Goal: Register for event/course

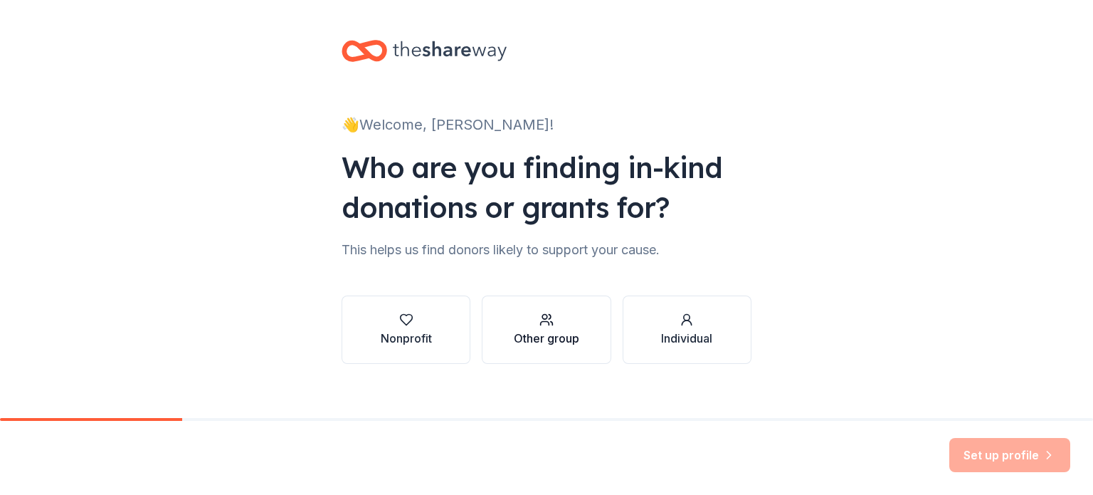
click at [547, 321] on icon "button" at bounding box center [547, 320] width 14 height 14
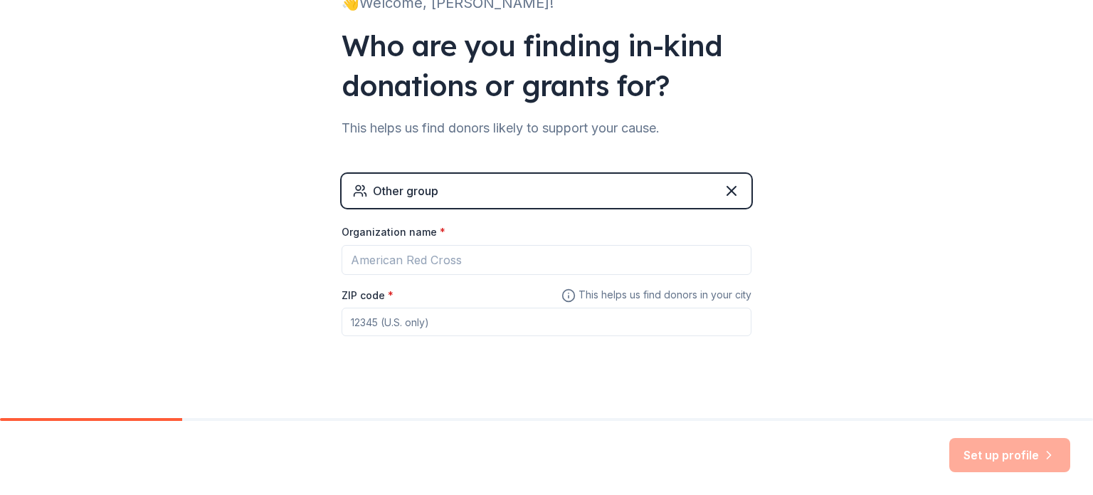
scroll to position [137, 0]
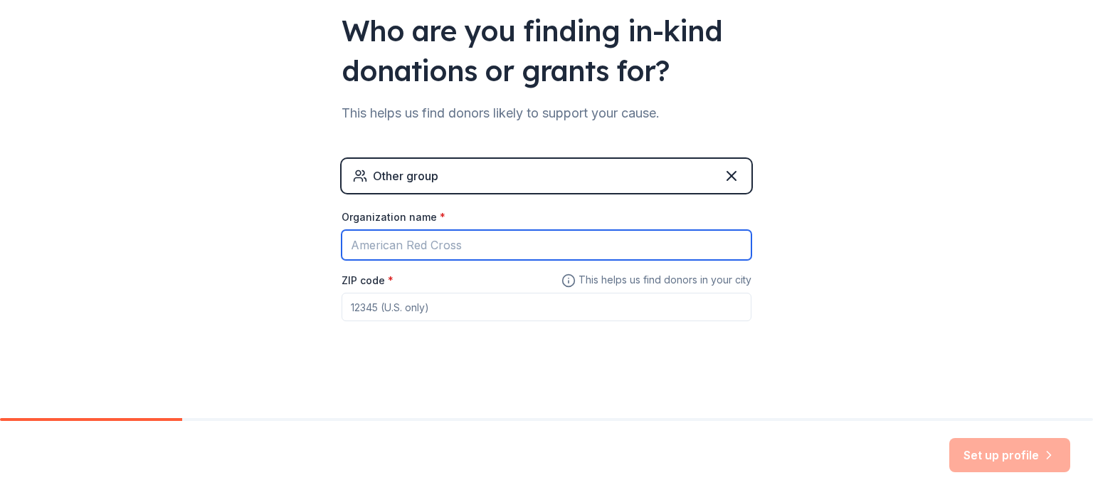
click at [473, 246] on input "Organization name *" at bounding box center [547, 245] width 410 height 30
type input "[GEOGRAPHIC_DATA]"
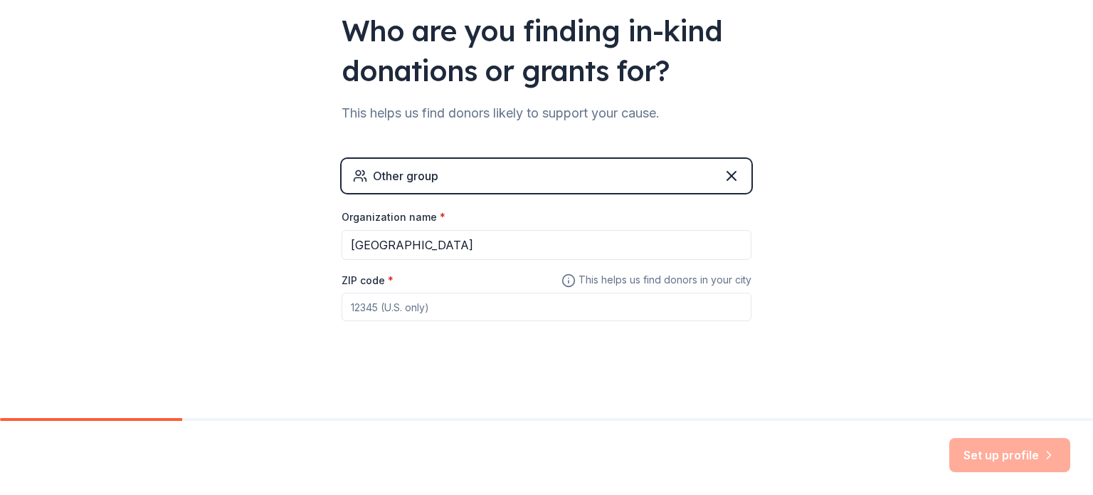
click at [490, 310] on input "ZIP code *" at bounding box center [547, 307] width 410 height 28
type input "48813"
click at [995, 453] on button "Set up profile" at bounding box center [1010, 455] width 121 height 34
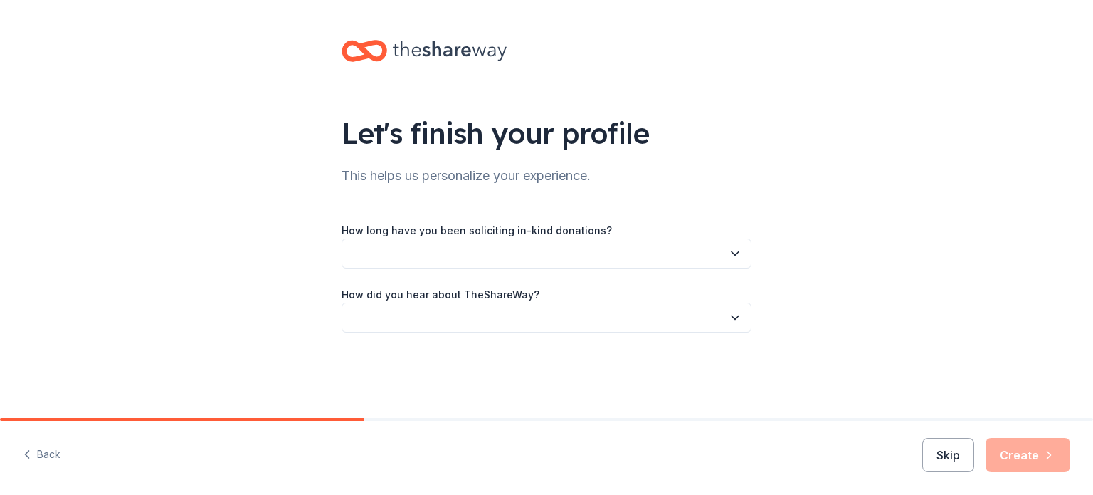
click at [634, 258] on button "button" at bounding box center [547, 253] width 410 height 30
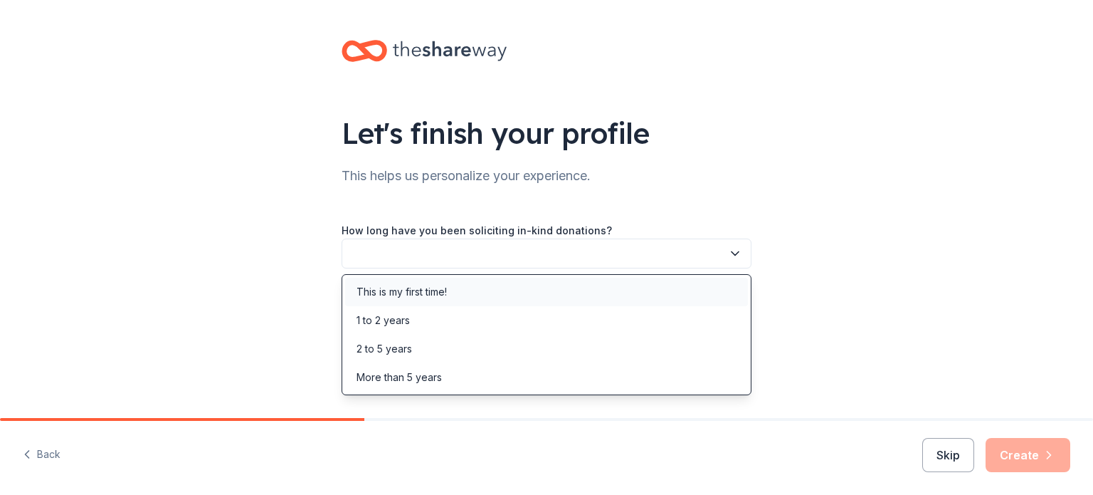
click at [627, 281] on div "This is my first time!" at bounding box center [546, 292] width 403 height 28
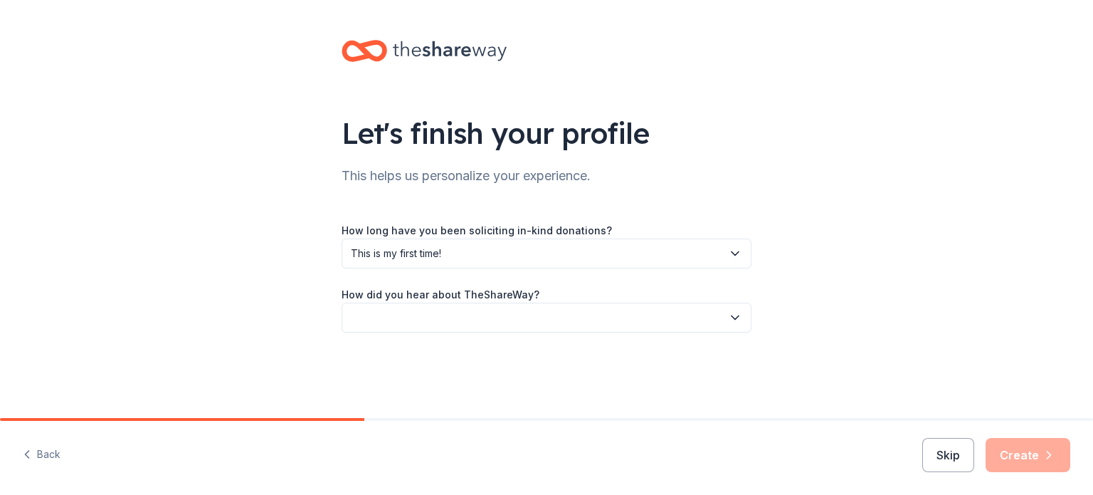
click at [619, 310] on button "button" at bounding box center [547, 318] width 410 height 30
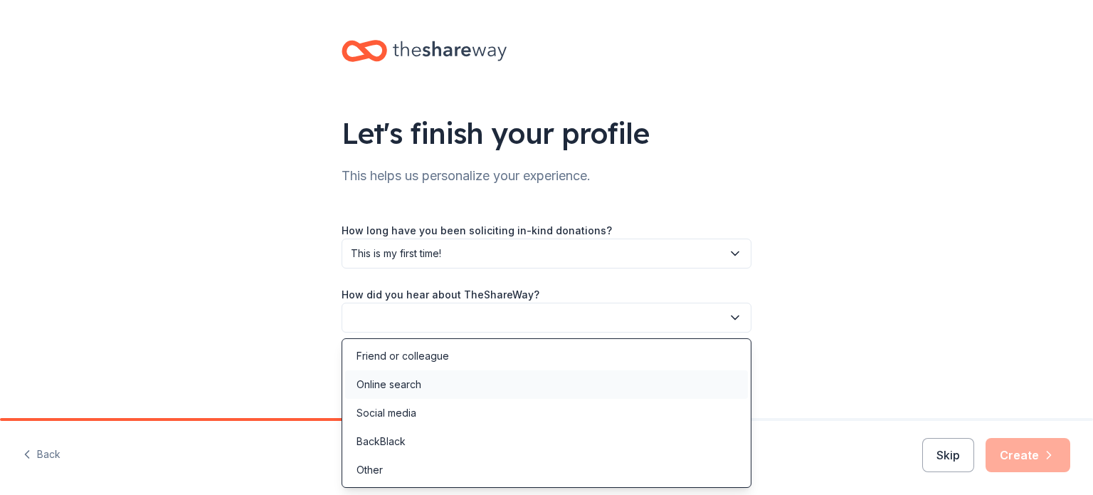
click at [606, 386] on div "Online search" at bounding box center [546, 384] width 403 height 28
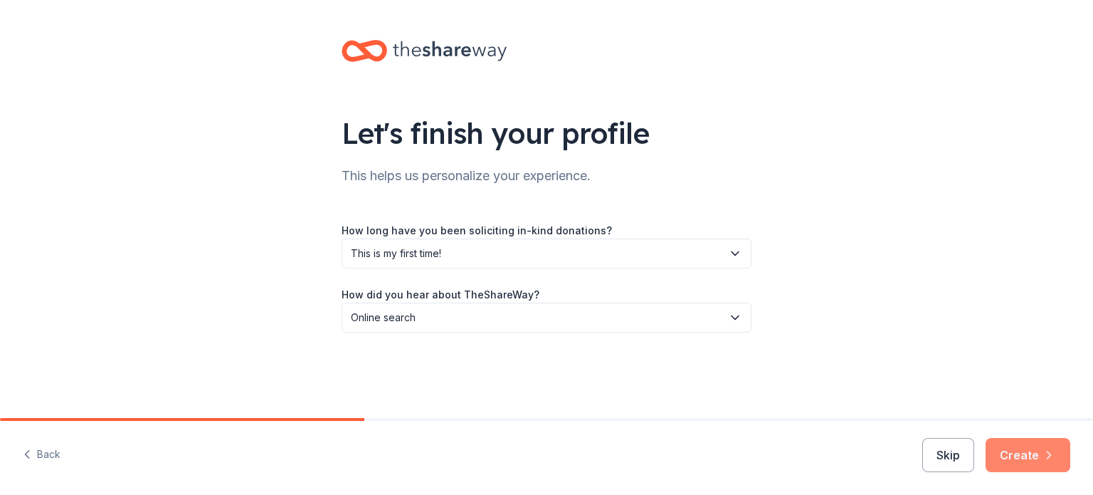
click at [1007, 458] on button "Create" at bounding box center [1028, 455] width 85 height 34
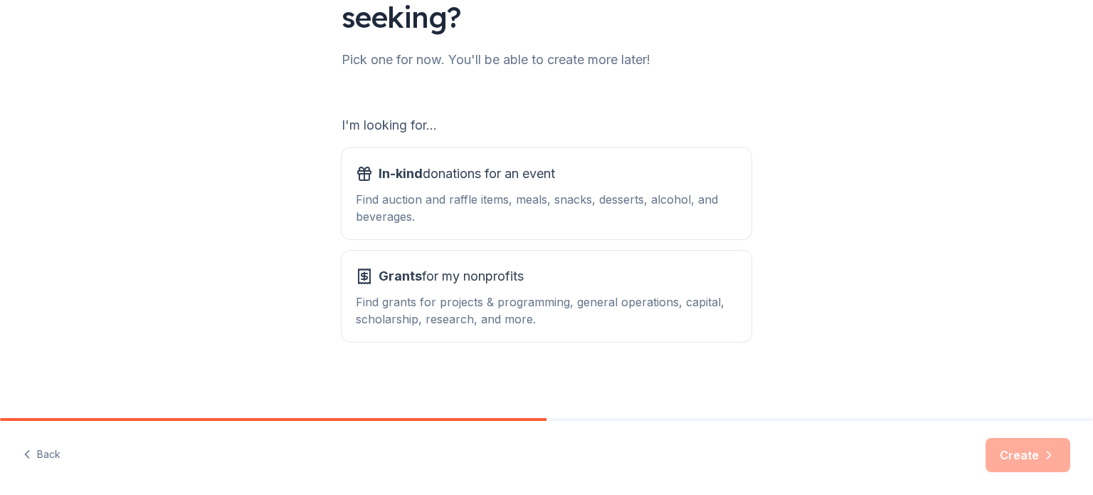
scroll to position [157, 0]
click at [638, 212] on div "Find auction and raffle items, meals, snacks, desserts, alcohol, and beverages." at bounding box center [547, 207] width 382 height 34
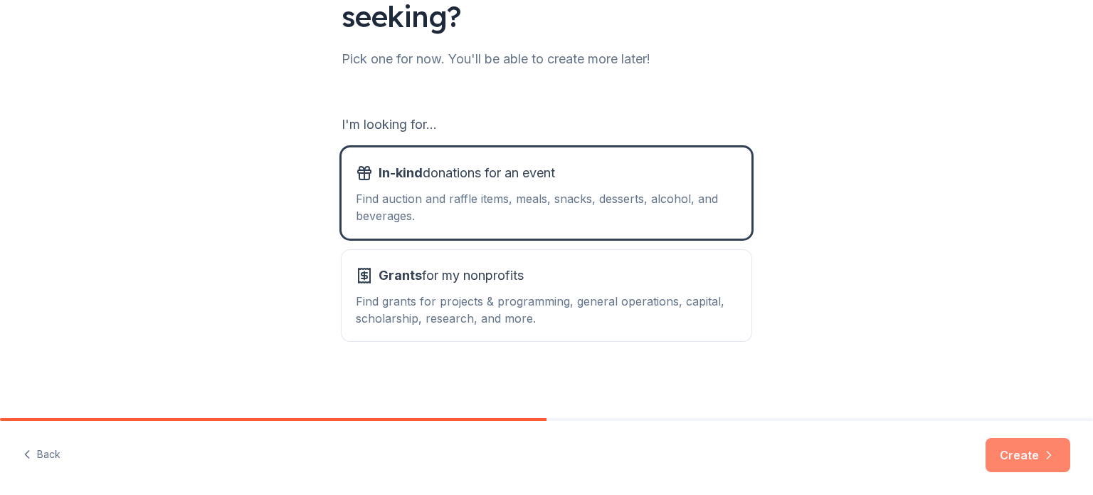
click at [1034, 461] on button "Create" at bounding box center [1028, 455] width 85 height 34
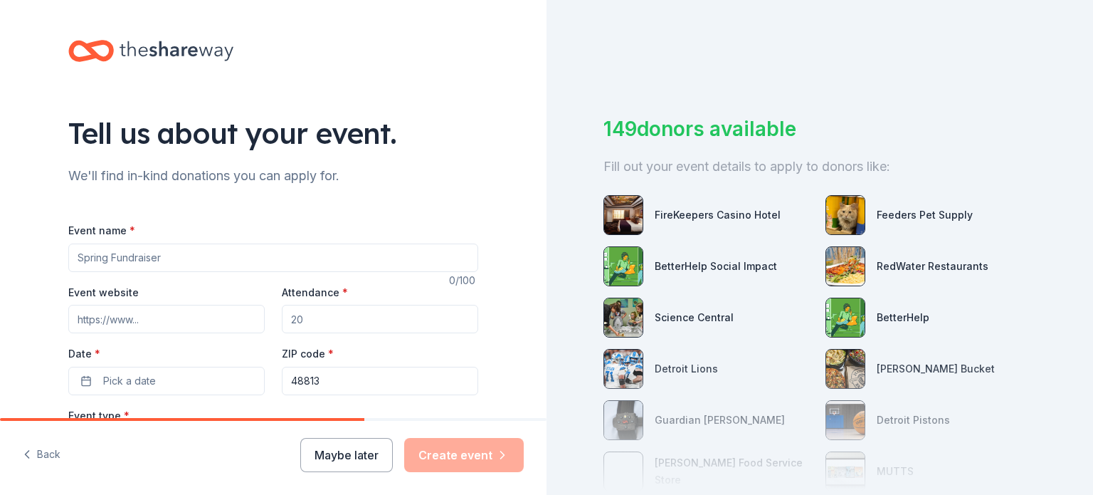
click at [197, 255] on input "Event name *" at bounding box center [273, 257] width 410 height 28
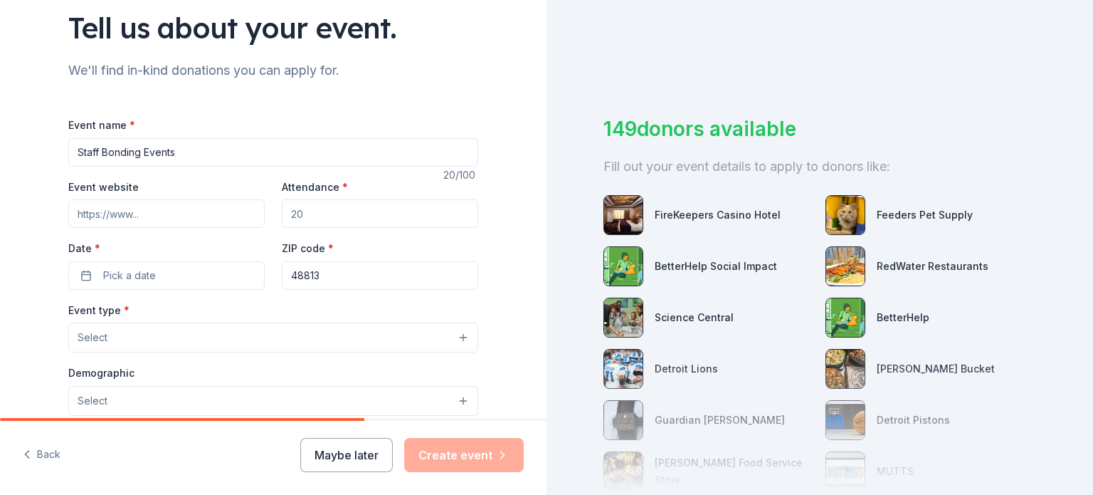
scroll to position [142, 0]
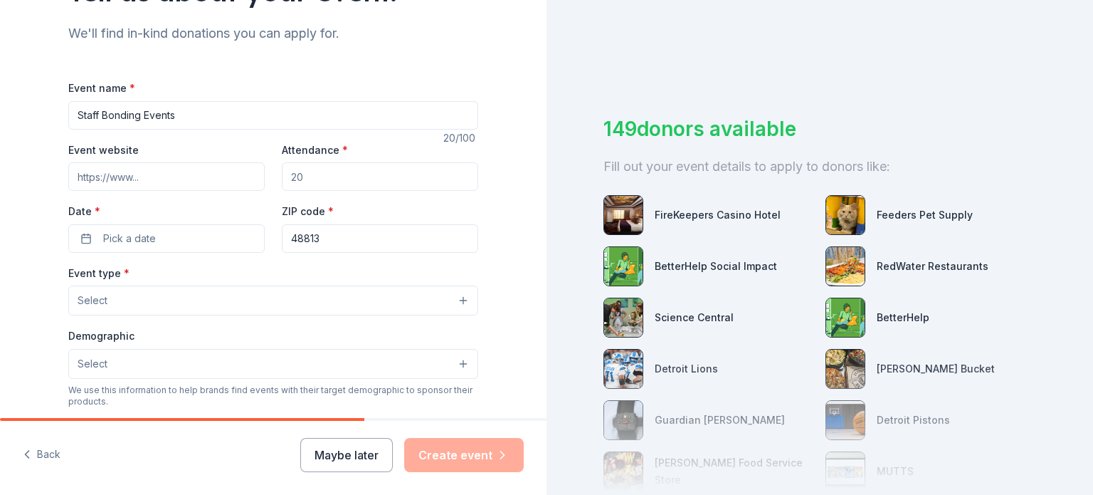
type input "Staff Bonding Events"
click at [325, 176] on input "Attendance *" at bounding box center [380, 176] width 196 height 28
type input "50"
click at [149, 235] on button "Pick a date" at bounding box center [166, 238] width 196 height 28
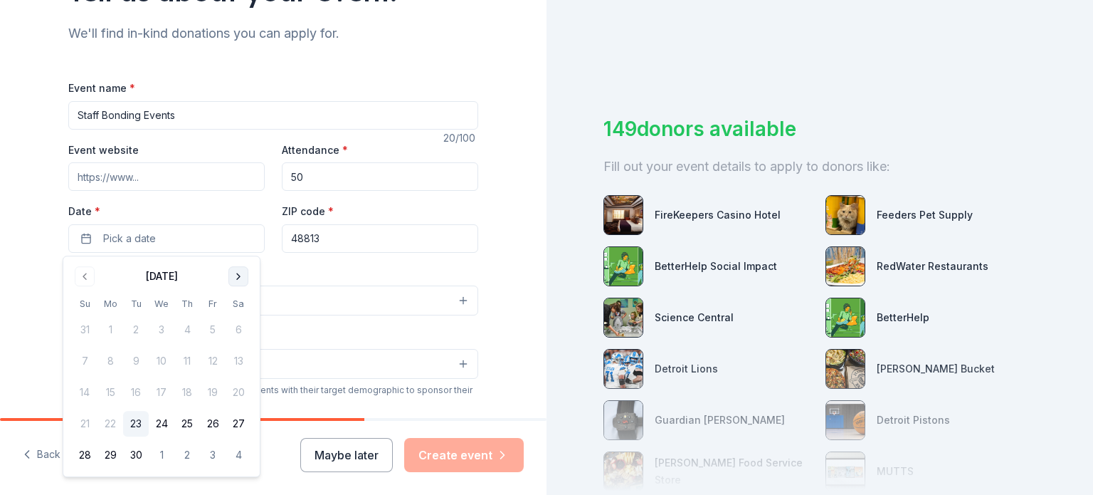
click at [241, 278] on button "Go to next month" at bounding box center [239, 276] width 20 height 20
click at [233, 275] on button "Go to next month" at bounding box center [239, 276] width 20 height 20
click at [162, 415] on button "19" at bounding box center [162, 424] width 26 height 26
click at [239, 269] on button "Go to next month" at bounding box center [239, 276] width 20 height 20
click at [162, 362] on button "10" at bounding box center [162, 361] width 26 height 26
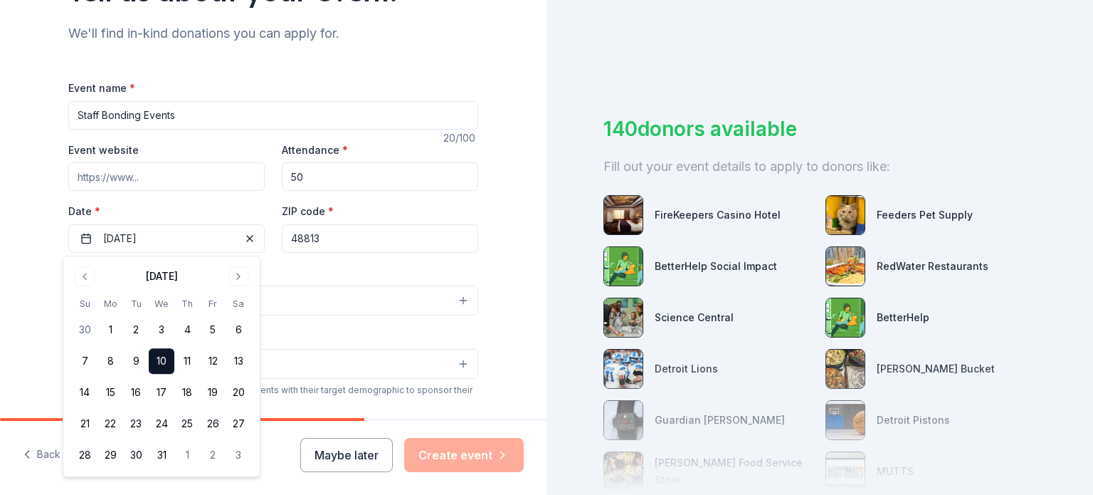
click at [298, 263] on div "Event name * Staff Bonding Events 20 /100 Event website Attendance * 50 Date * …" at bounding box center [273, 408] width 410 height 658
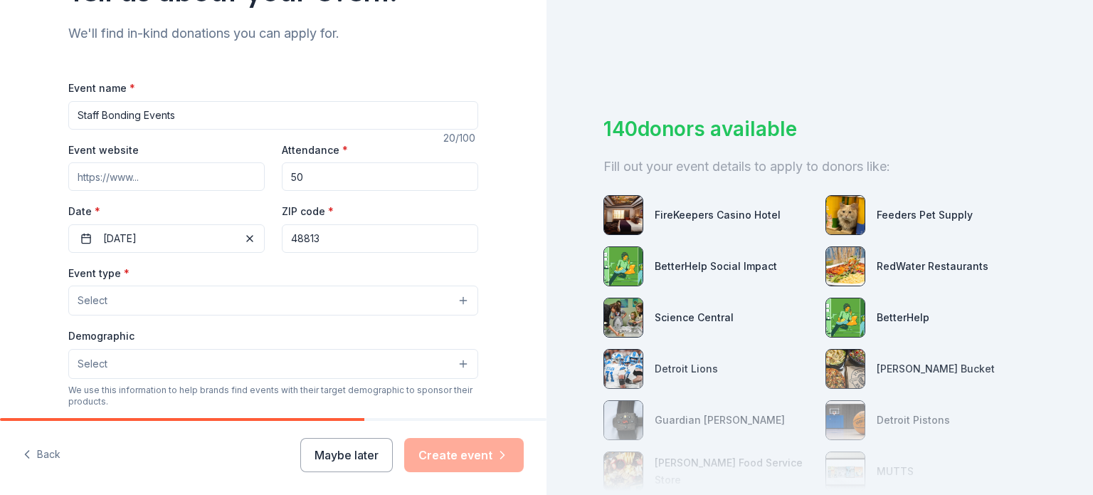
click at [263, 304] on button "Select" at bounding box center [273, 300] width 410 height 30
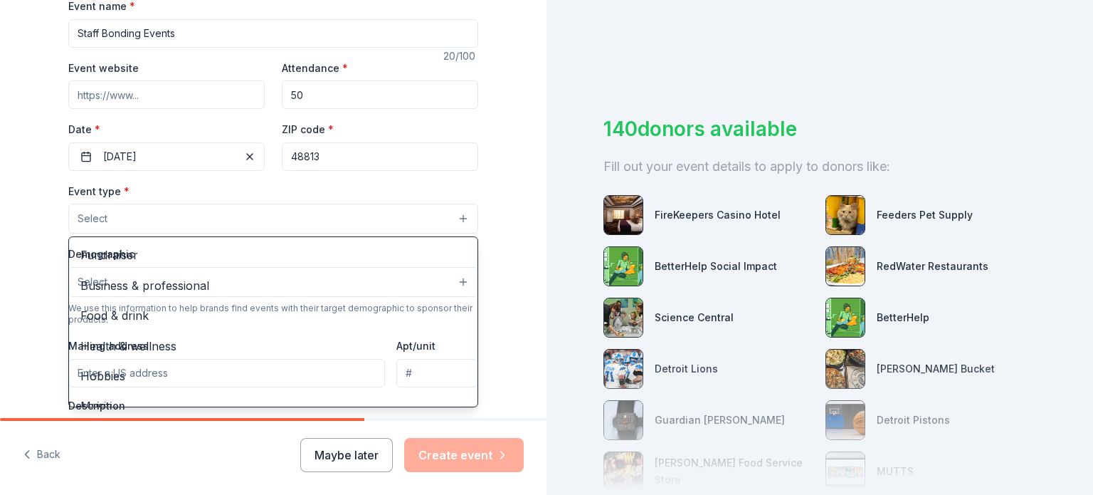
scroll to position [356, 0]
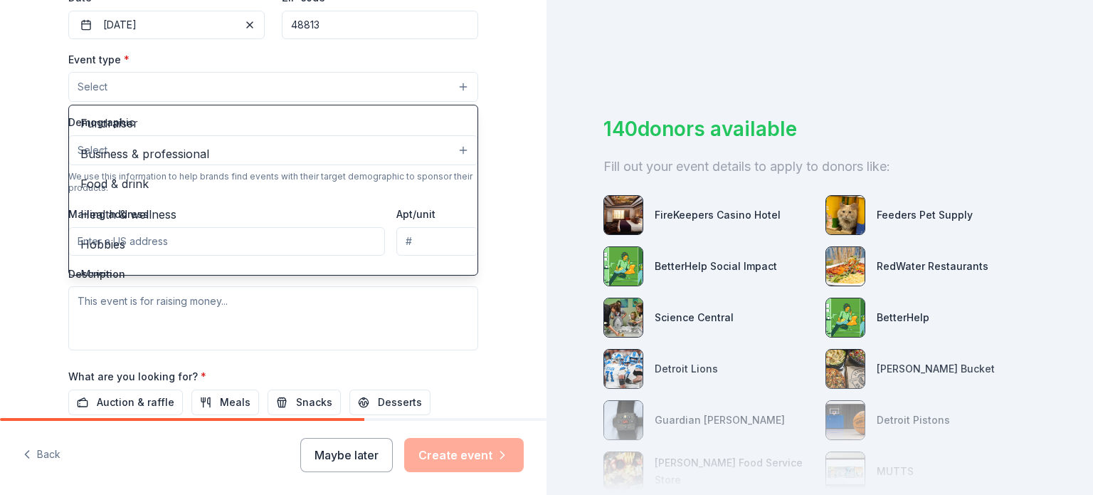
click at [30, 114] on div "Tell us about your event. We'll find in-kind donations you can apply for. Event…" at bounding box center [273, 117] width 547 height 947
click at [229, 85] on button "Select" at bounding box center [273, 87] width 410 height 30
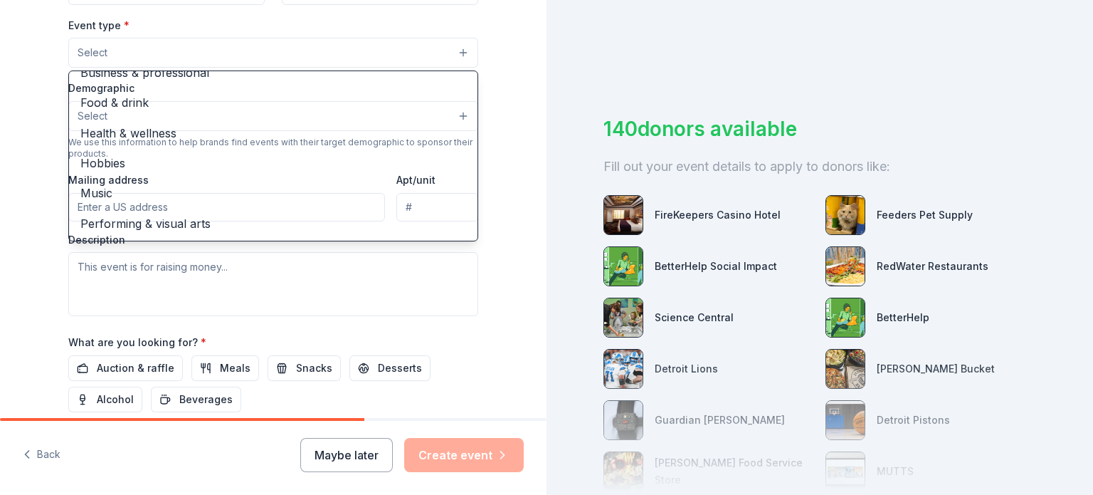
scroll to position [387, 0]
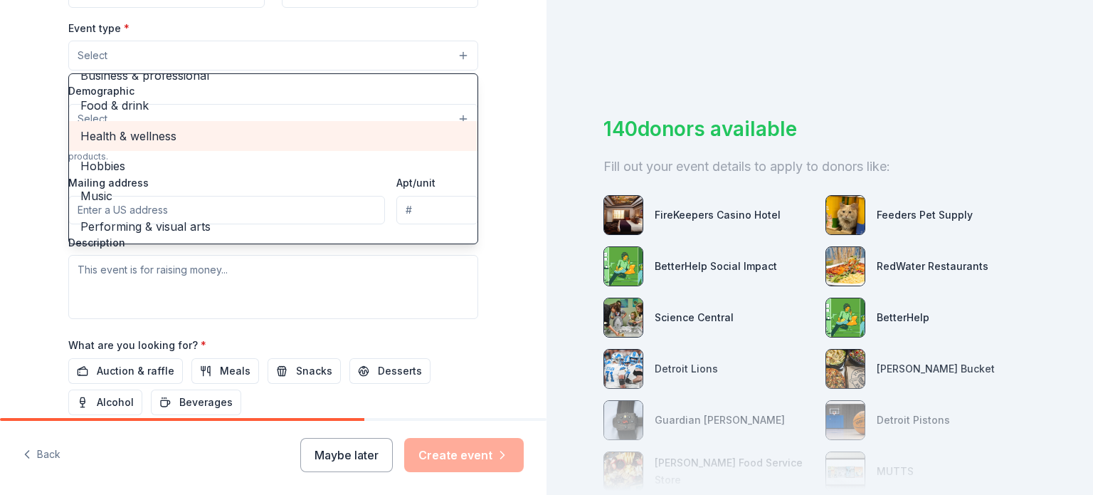
click at [189, 132] on span "Health & wellness" at bounding box center [273, 136] width 386 height 19
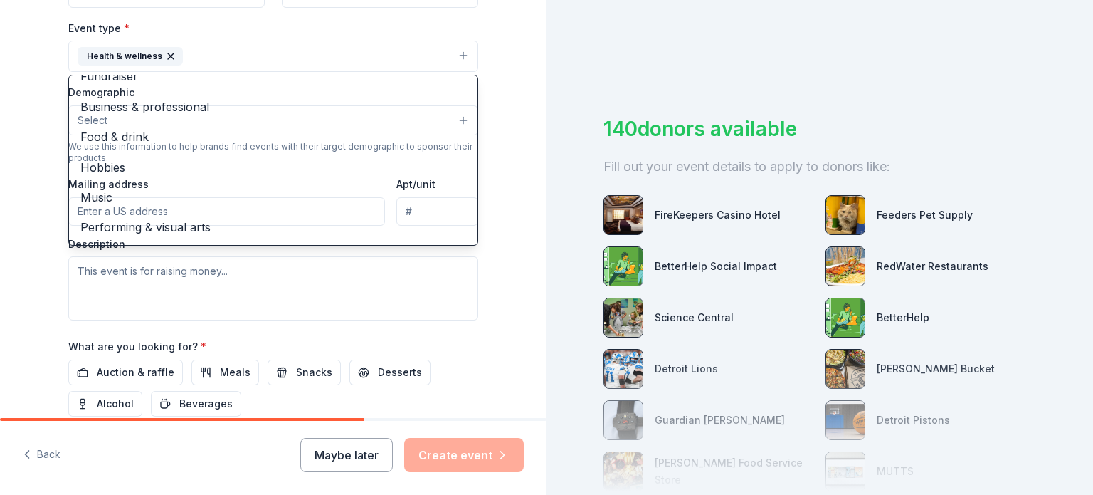
click at [0, 202] on div "Tell us about your event. We'll find in-kind donations you can apply for. Event…" at bounding box center [273, 87] width 547 height 949
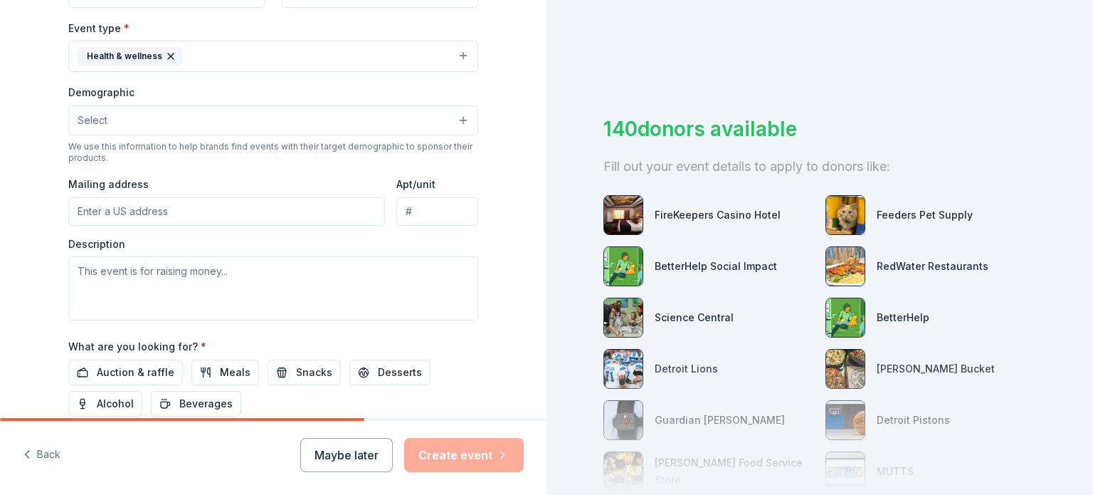
click at [242, 60] on button "Health & wellness" at bounding box center [273, 56] width 410 height 31
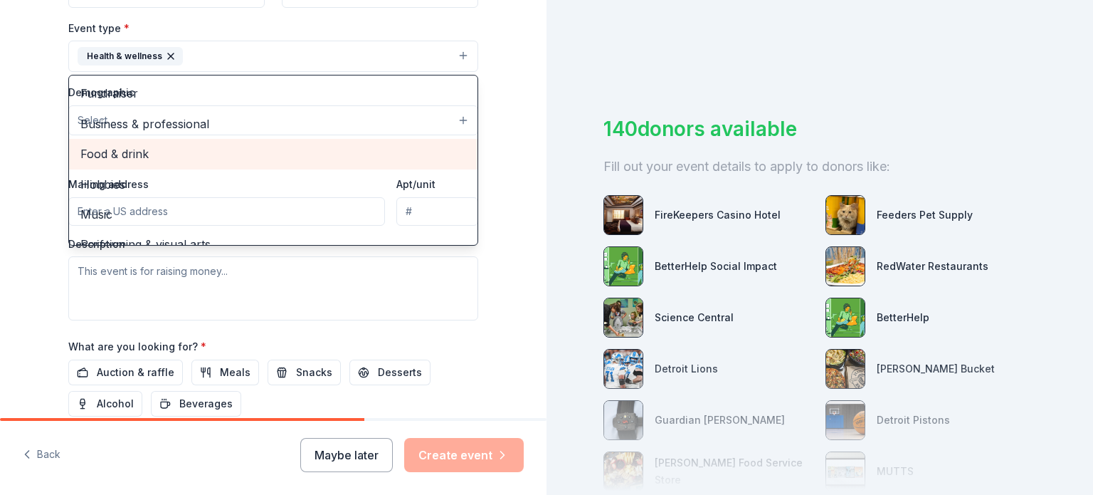
click at [223, 162] on span "Food & drink" at bounding box center [273, 154] width 386 height 19
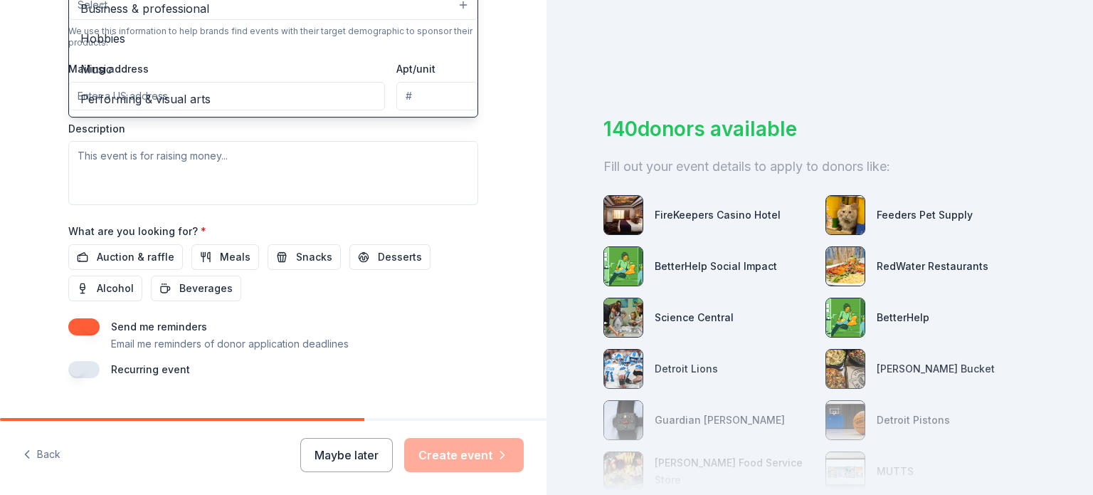
scroll to position [530, 0]
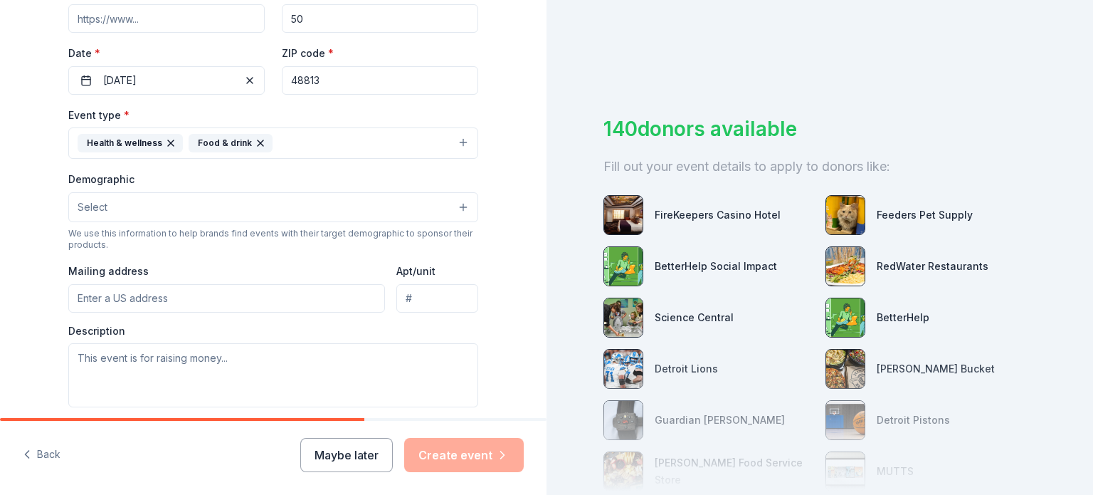
scroll to position [306, 0]
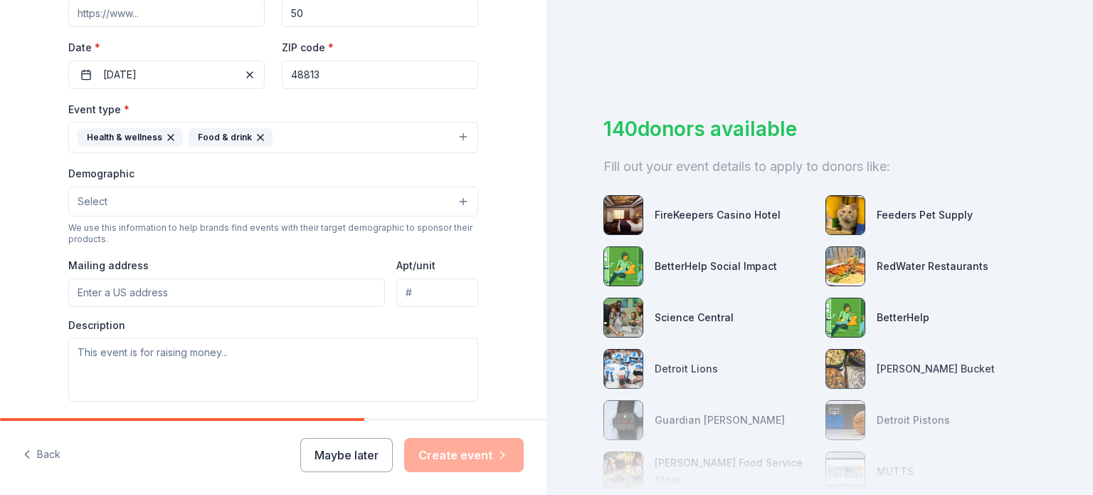
click at [189, 201] on button "Select" at bounding box center [273, 202] width 410 height 30
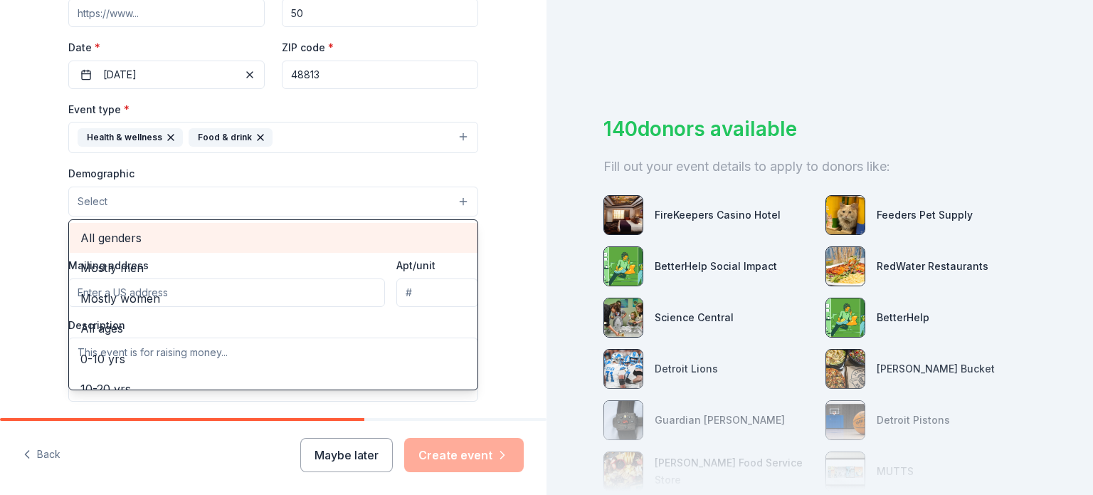
click at [125, 241] on span "All genders" at bounding box center [273, 238] width 386 height 19
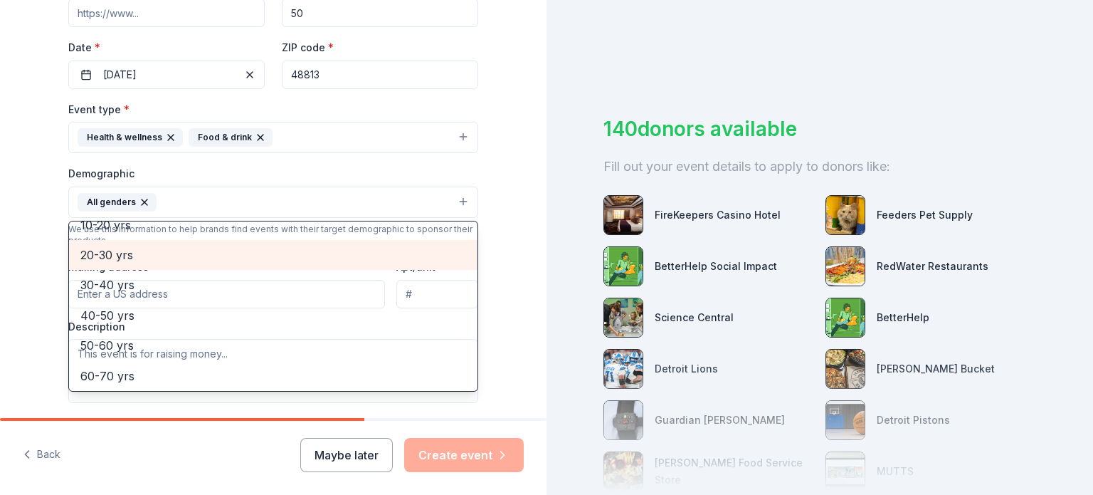
scroll to position [142, 0]
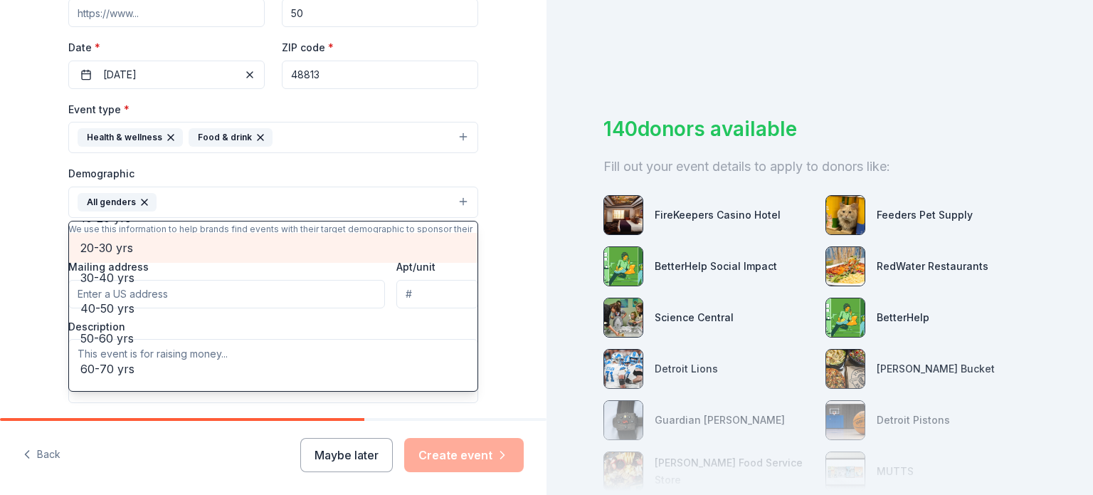
click at [137, 251] on span "20-30 yrs" at bounding box center [273, 247] width 386 height 19
click at [137, 241] on span "30-40 yrs" at bounding box center [273, 247] width 386 height 19
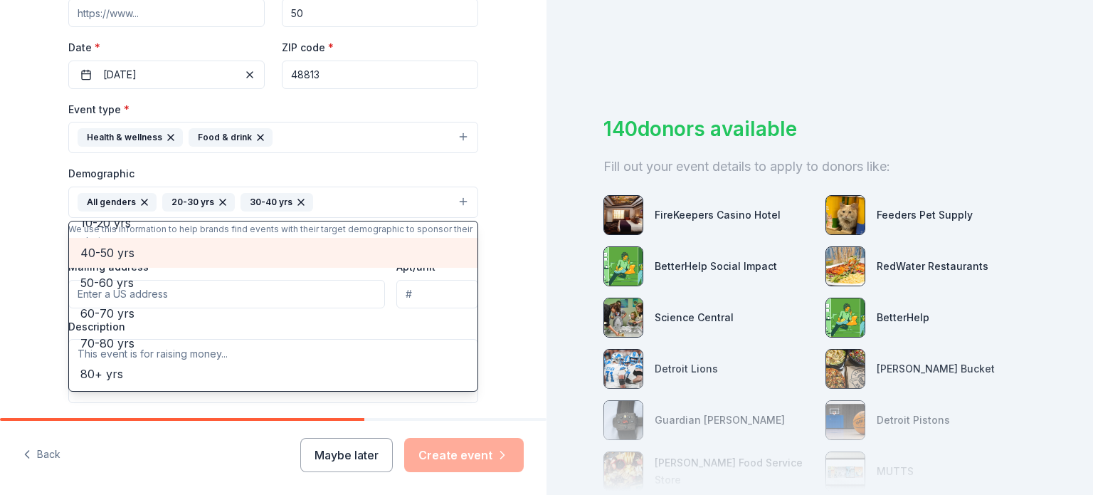
click at [140, 249] on span "40-50 yrs" at bounding box center [273, 252] width 386 height 19
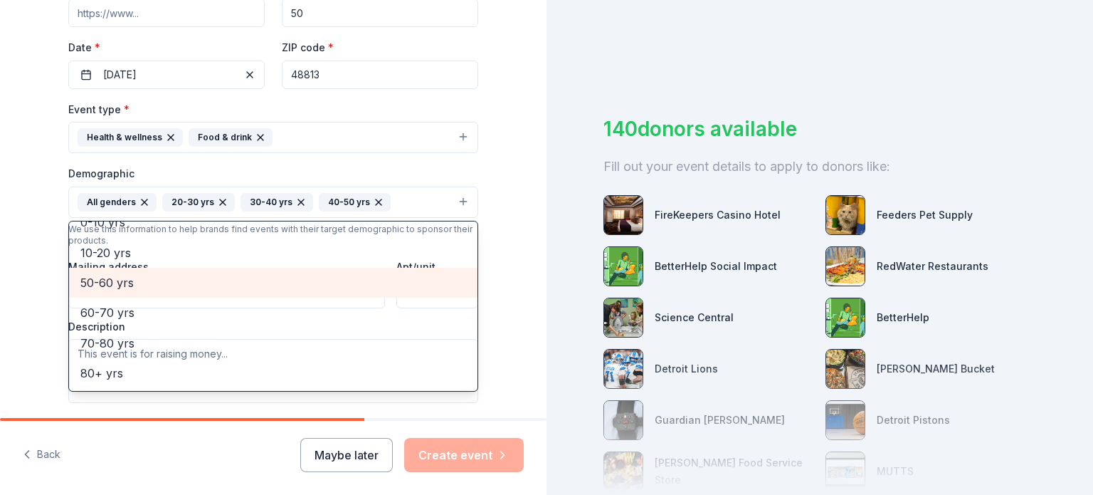
click at [148, 275] on span "50-60 yrs" at bounding box center [273, 282] width 386 height 19
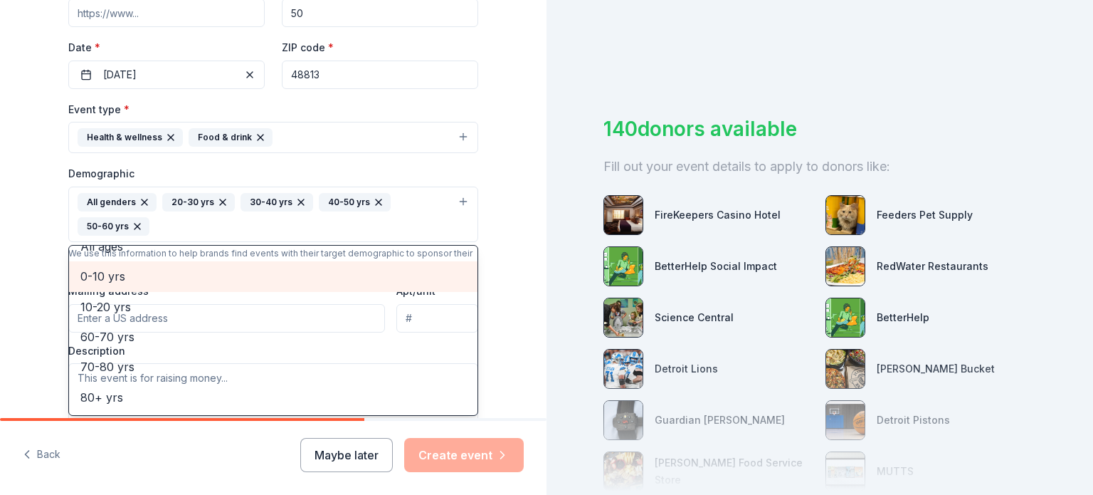
scroll to position [77, 0]
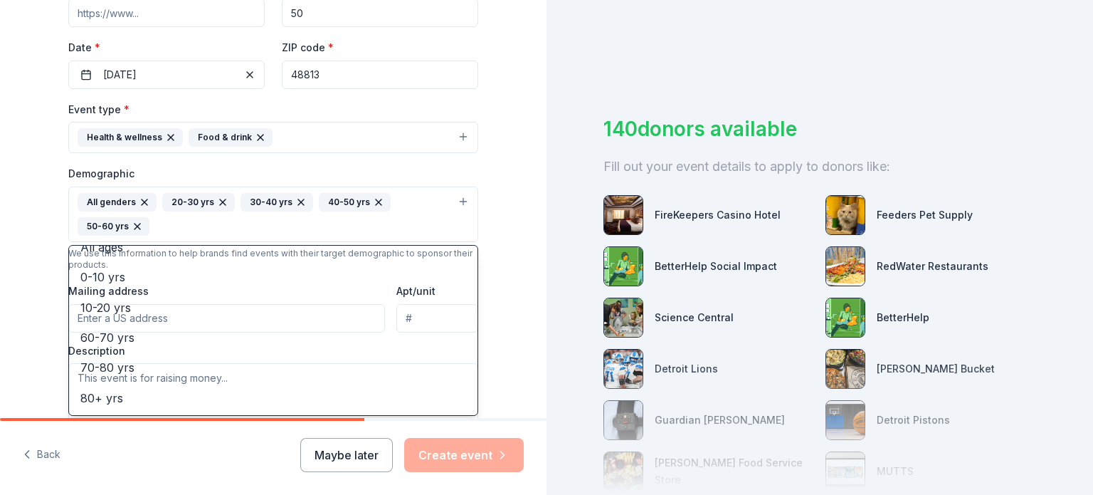
click at [2, 247] on div "Tell us about your event. We'll find in-kind donations you can apply for. Event…" at bounding box center [273, 181] width 547 height 975
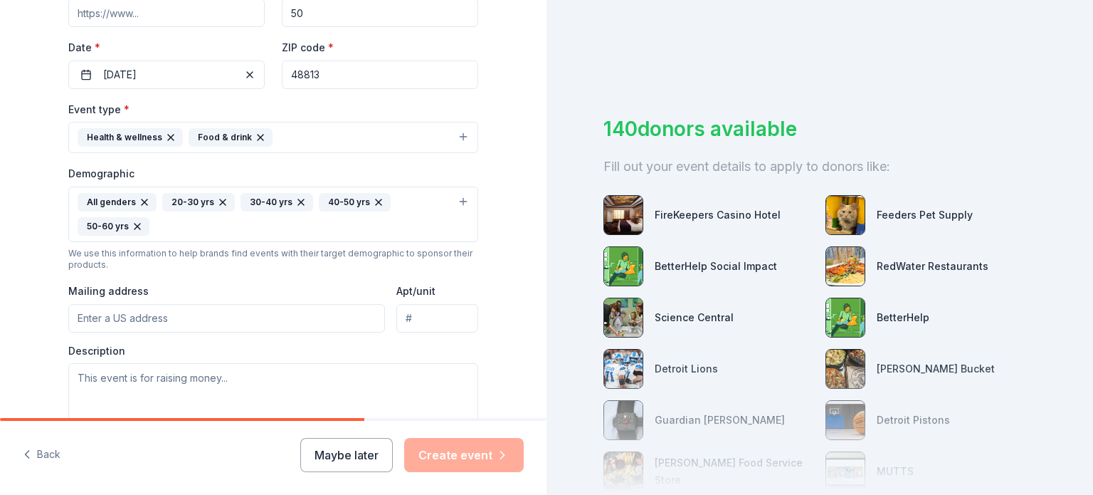
click at [173, 232] on div "All genders 20-30 yrs 30-40 yrs 40-50 yrs 50-60 yrs" at bounding box center [265, 214] width 374 height 43
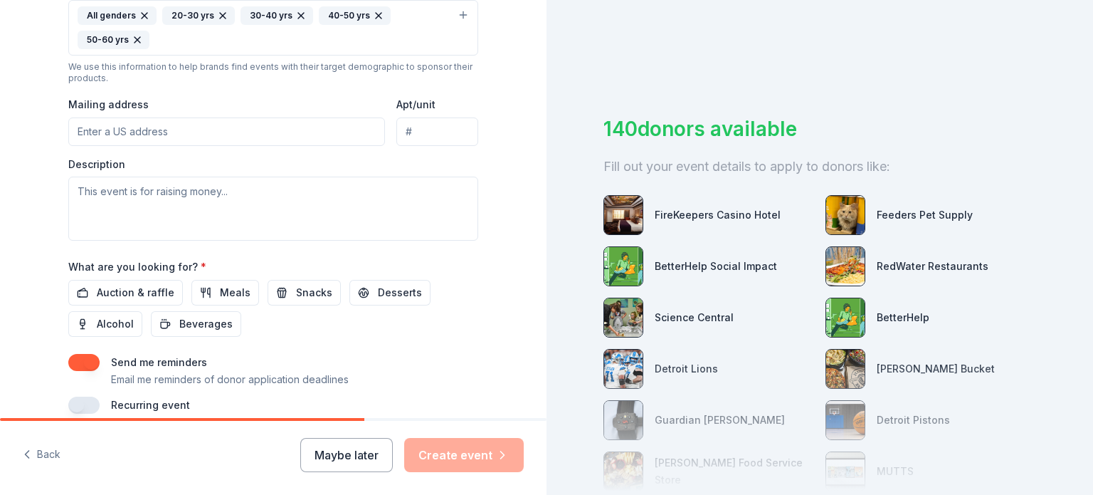
scroll to position [555, 0]
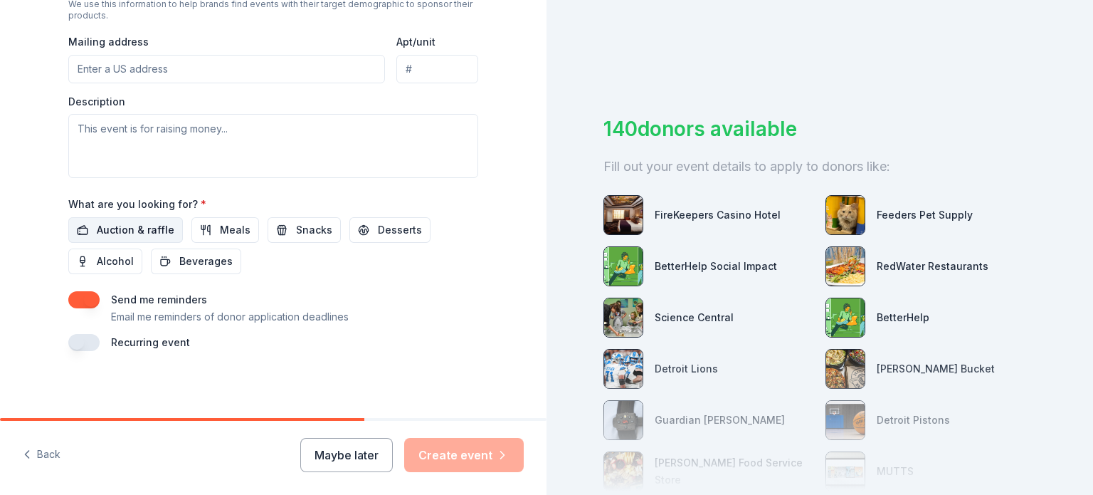
click at [144, 221] on span "Auction & raffle" at bounding box center [136, 229] width 78 height 17
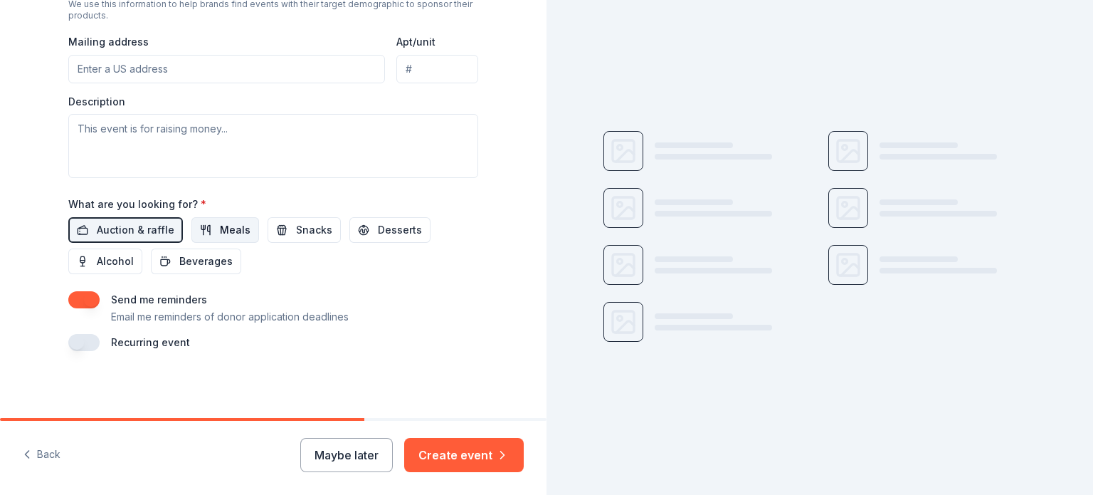
click at [220, 230] on span "Meals" at bounding box center [235, 229] width 31 height 17
click at [302, 226] on span "Snacks" at bounding box center [314, 229] width 36 height 17
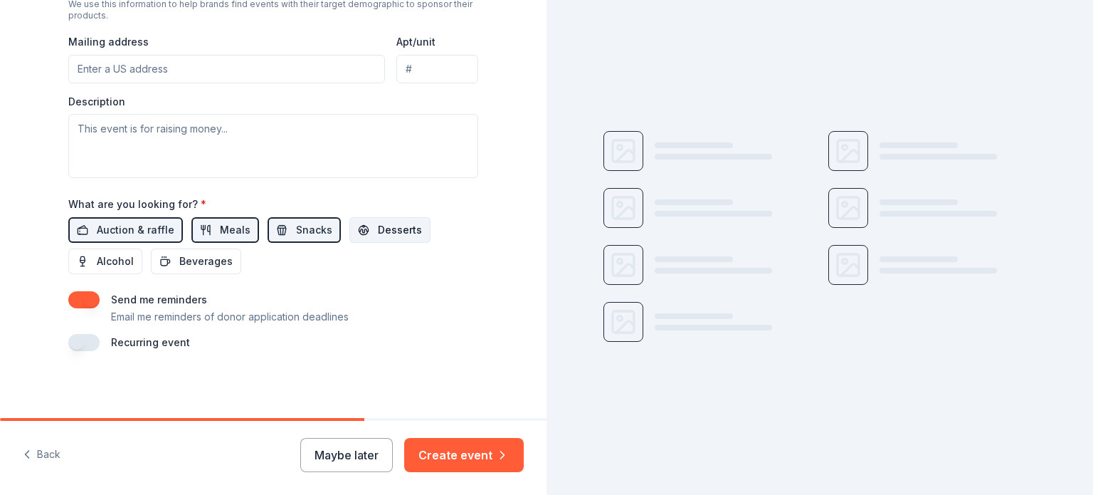
click at [381, 233] on span "Desserts" at bounding box center [400, 229] width 44 height 17
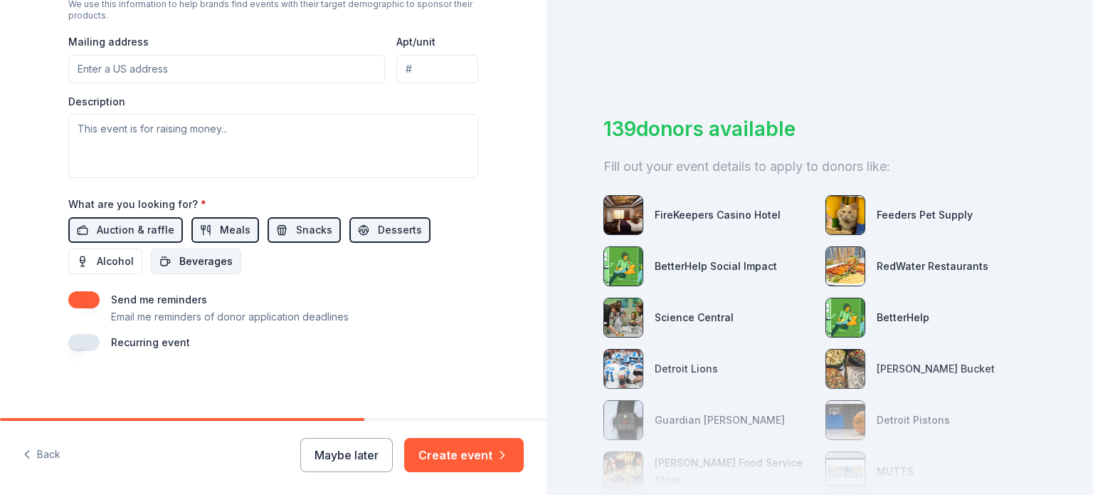
click at [199, 263] on span "Beverages" at bounding box center [205, 261] width 53 height 17
click at [459, 455] on button "Create event" at bounding box center [464, 455] width 120 height 34
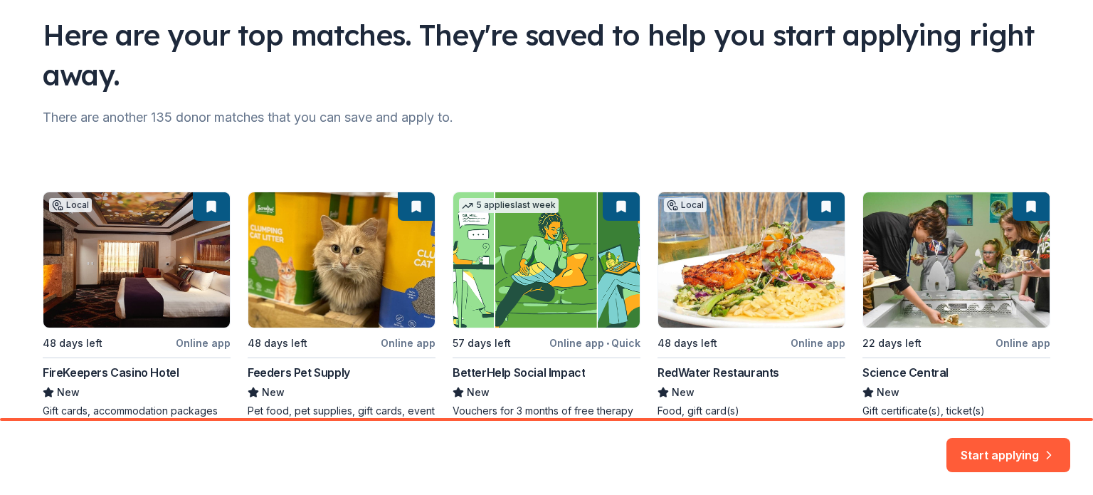
scroll to position [142, 0]
